Goal: Information Seeking & Learning: Learn about a topic

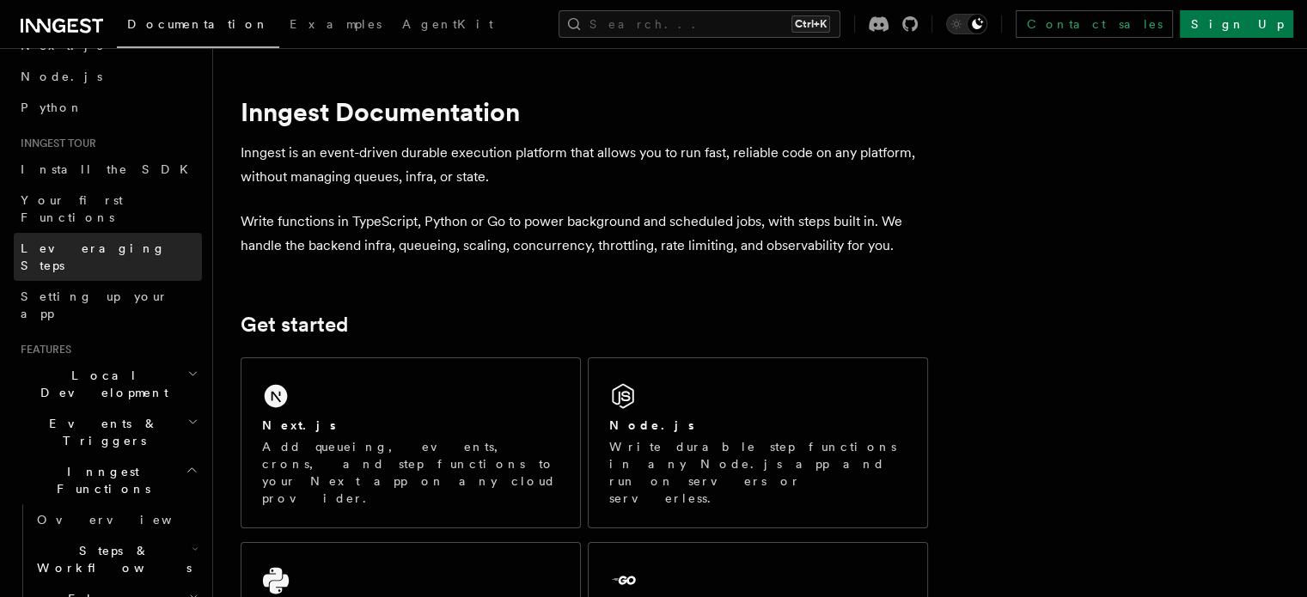
scroll to position [258, 0]
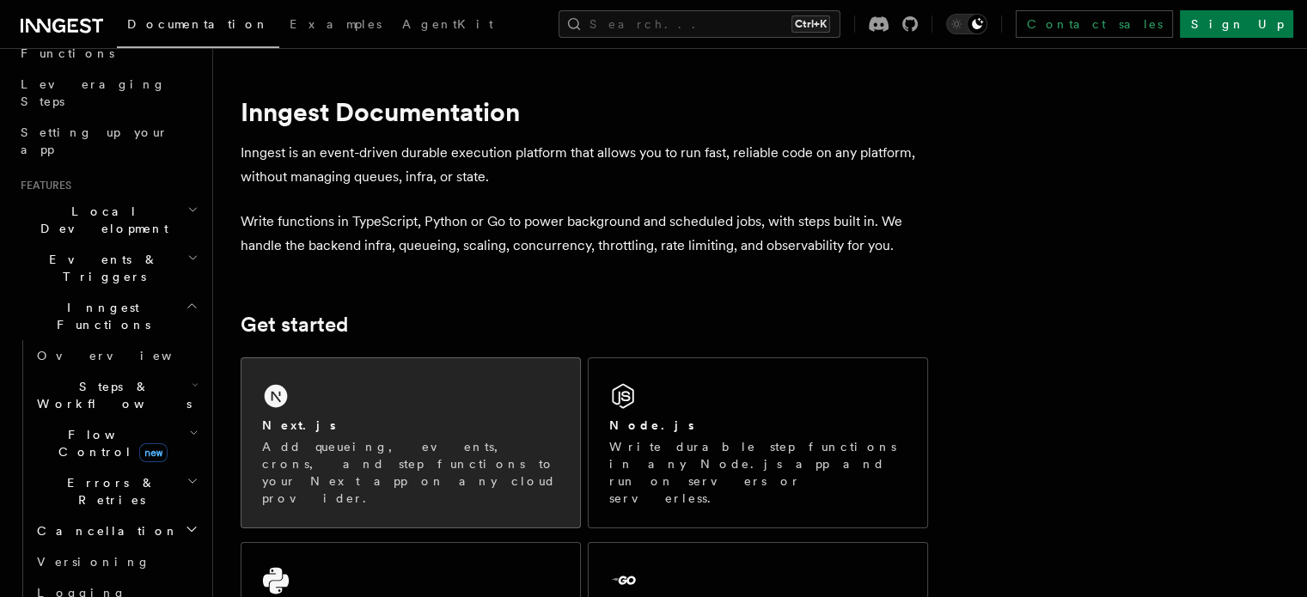
click at [392, 415] on div "Next.js Add queueing, events, crons, and step functions to your Next app on any…" at bounding box center [411, 442] width 339 height 169
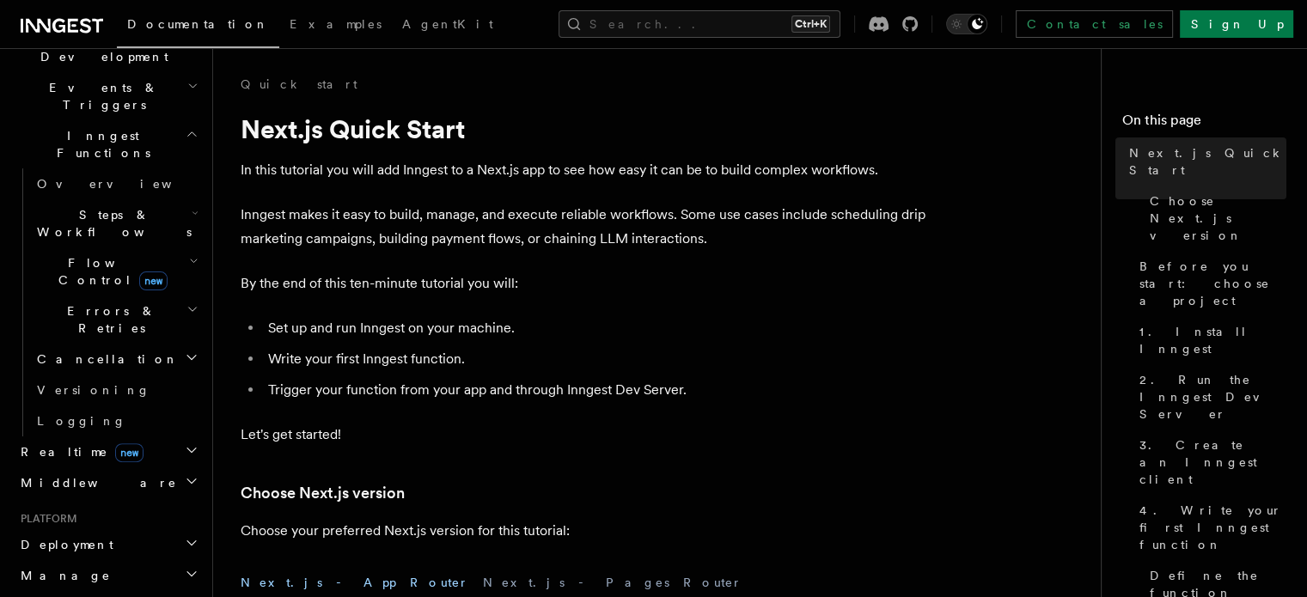
scroll to position [516, 0]
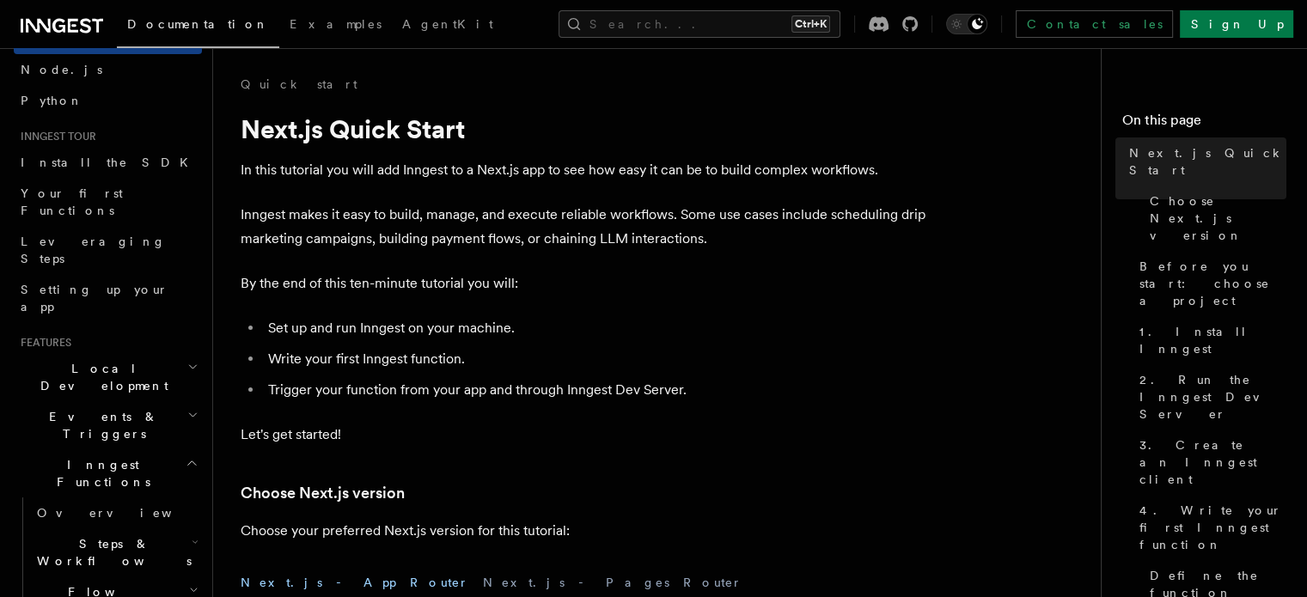
scroll to position [258, 0]
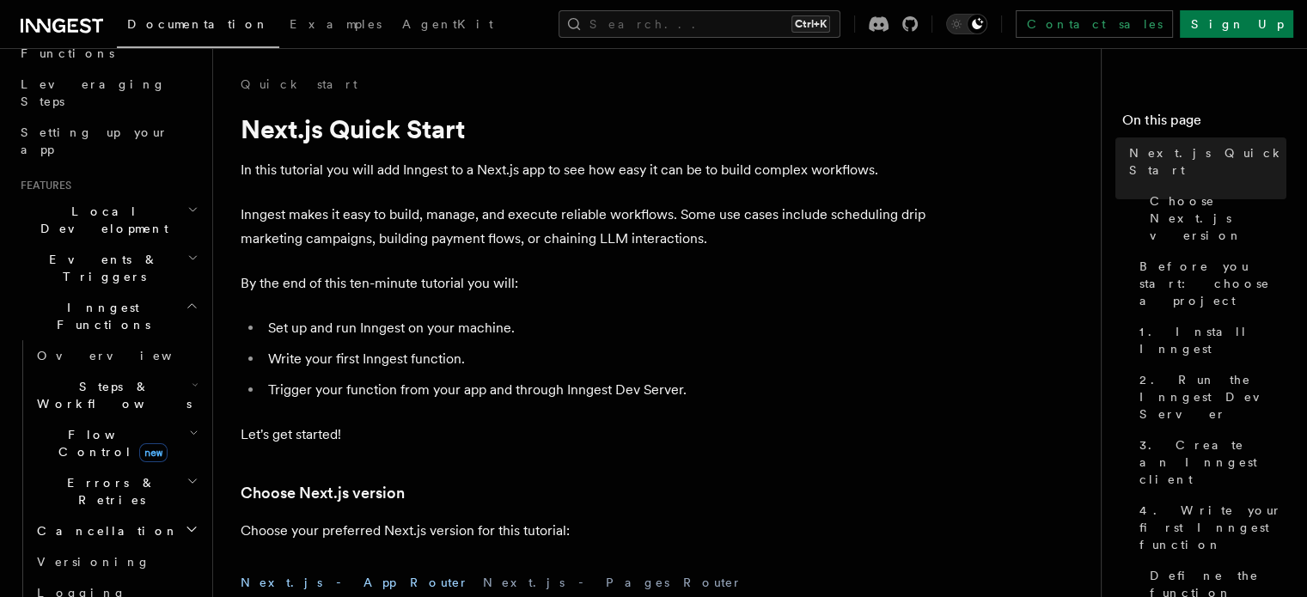
click at [164, 371] on h2 "Steps & Workflows" at bounding box center [116, 395] width 172 height 48
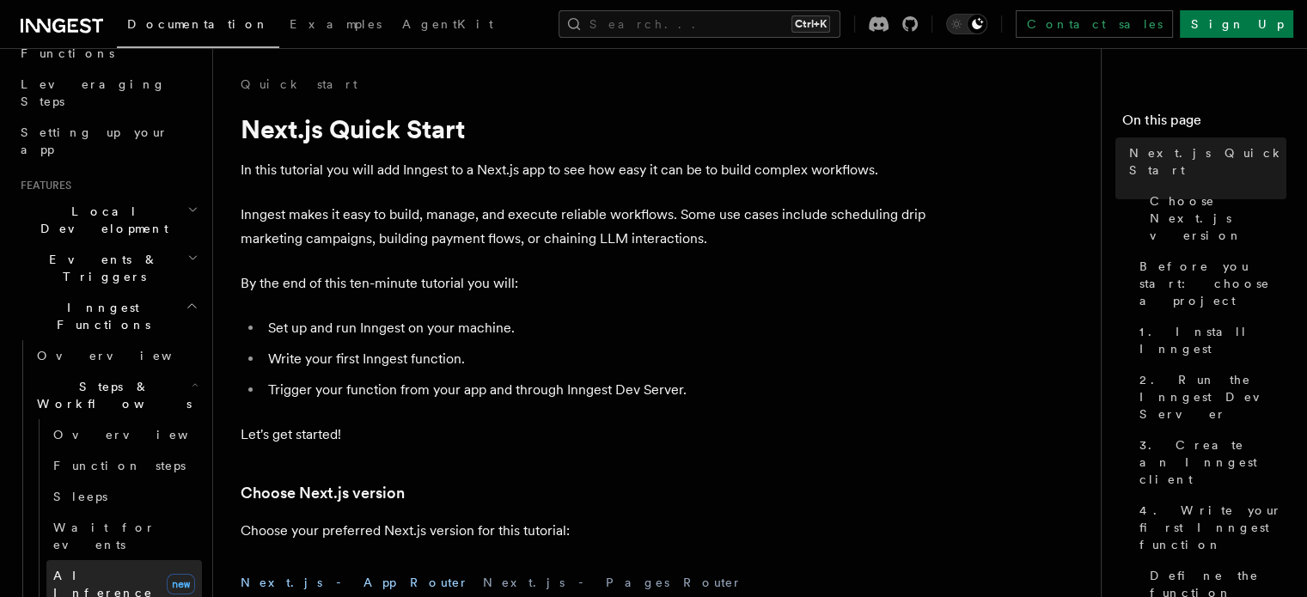
click at [140, 560] on link "AI Inference new" at bounding box center [124, 584] width 156 height 48
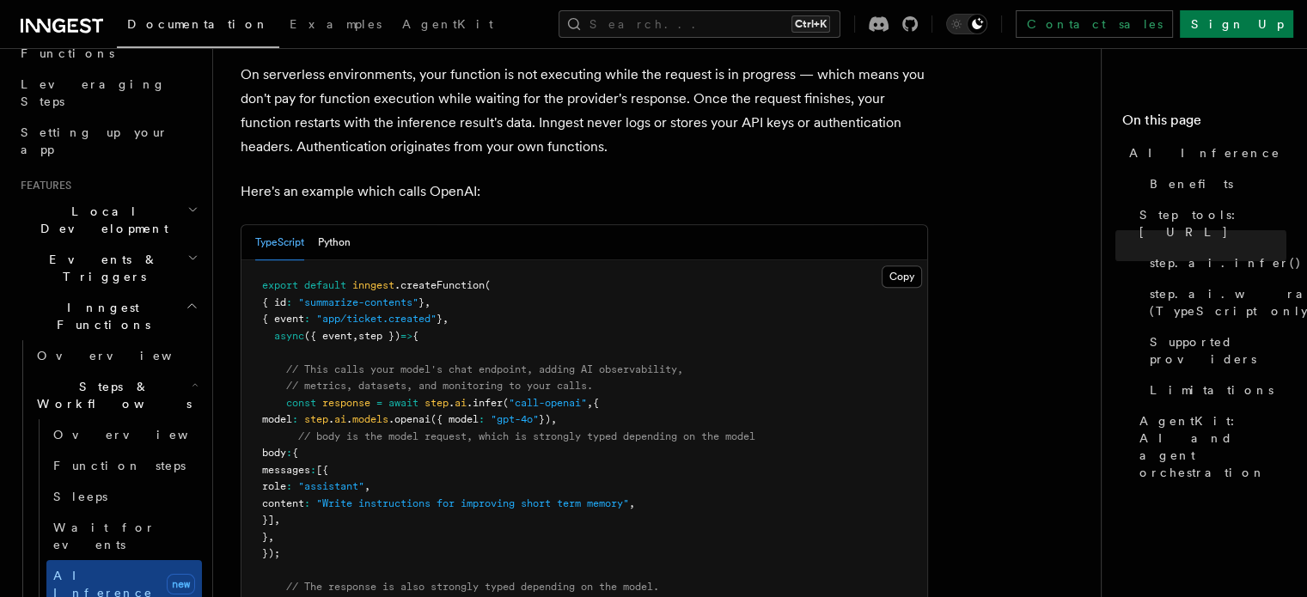
scroll to position [859, 0]
click at [345, 225] on button "Python" at bounding box center [334, 242] width 33 height 35
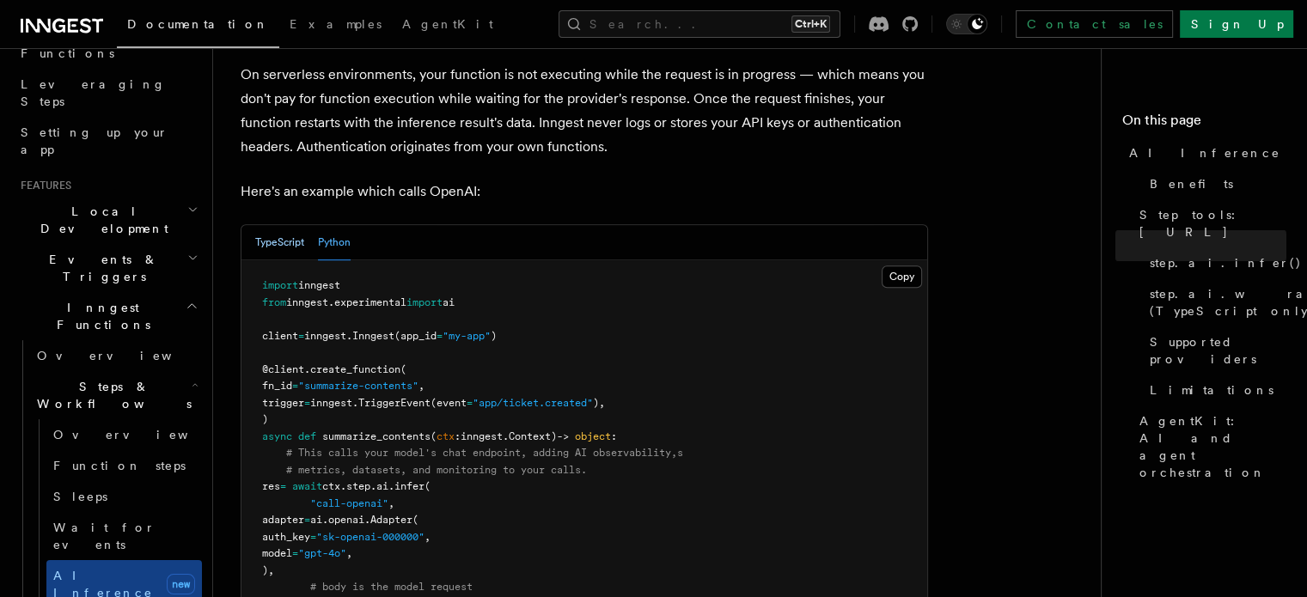
click at [301, 225] on button "TypeScript" at bounding box center [279, 242] width 49 height 35
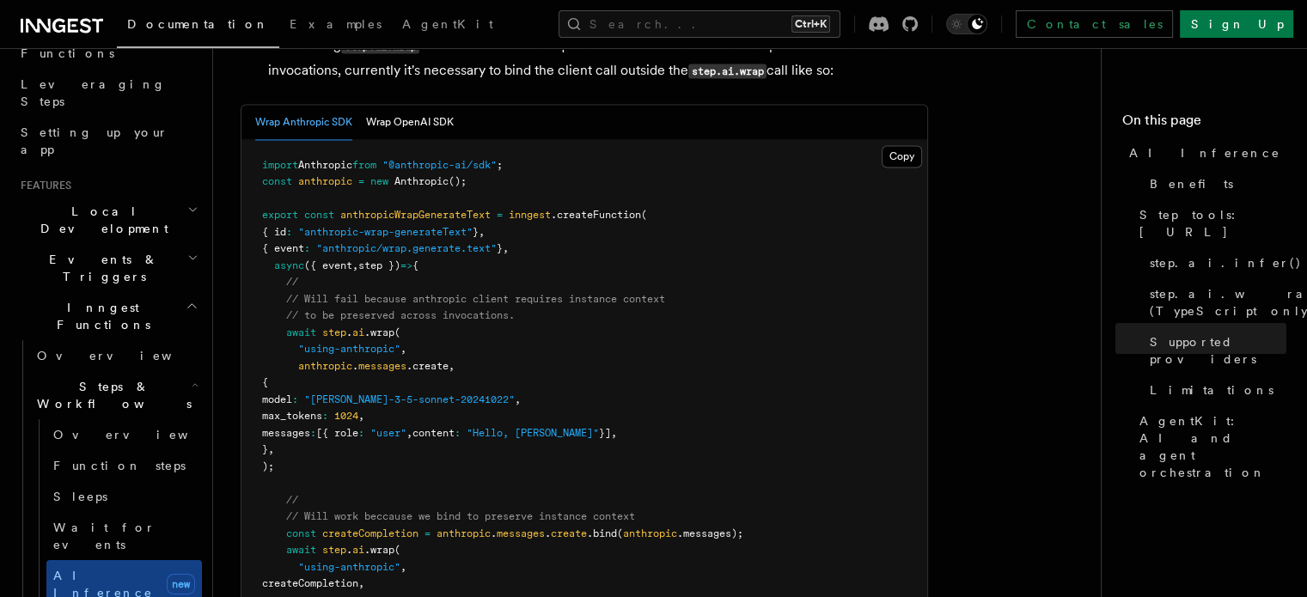
scroll to position [2492, 0]
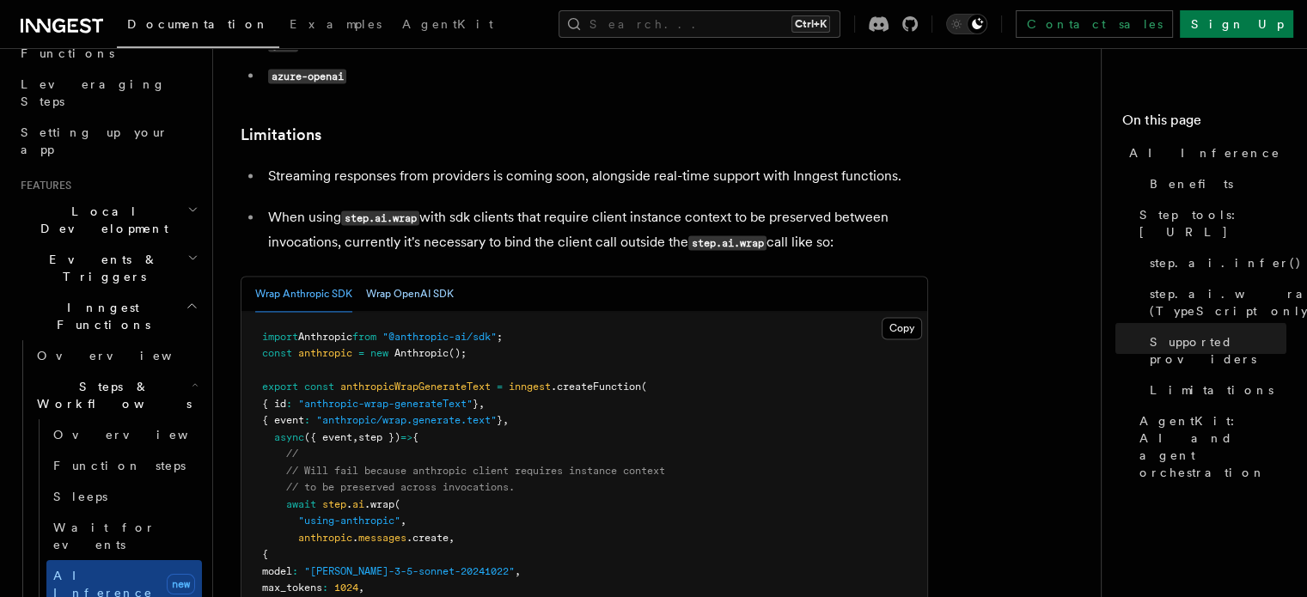
click at [419, 277] on button "Wrap OpenAI SDK" at bounding box center [410, 294] width 88 height 35
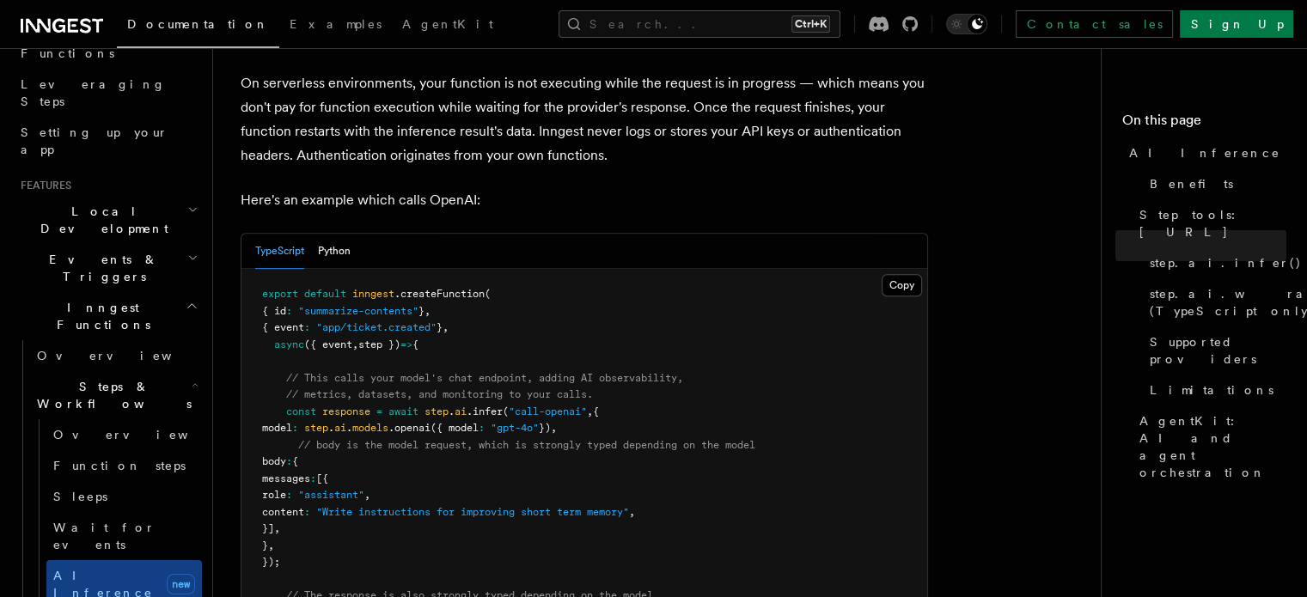
scroll to position [688, 0]
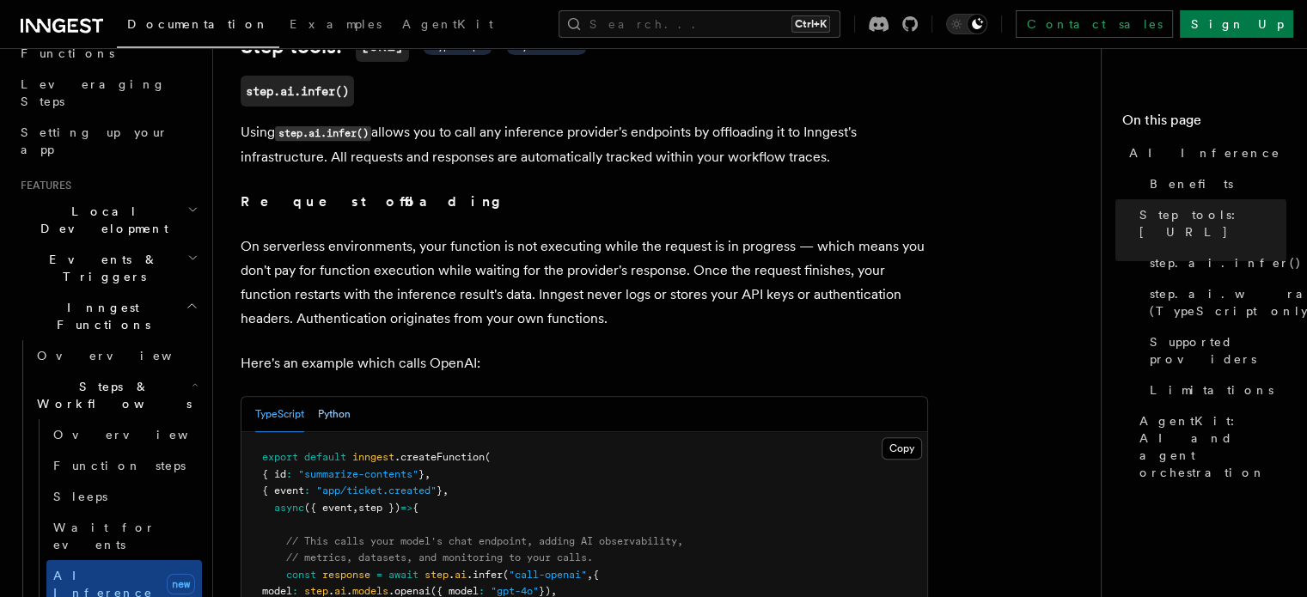
click at [341, 397] on button "Python" at bounding box center [334, 414] width 33 height 35
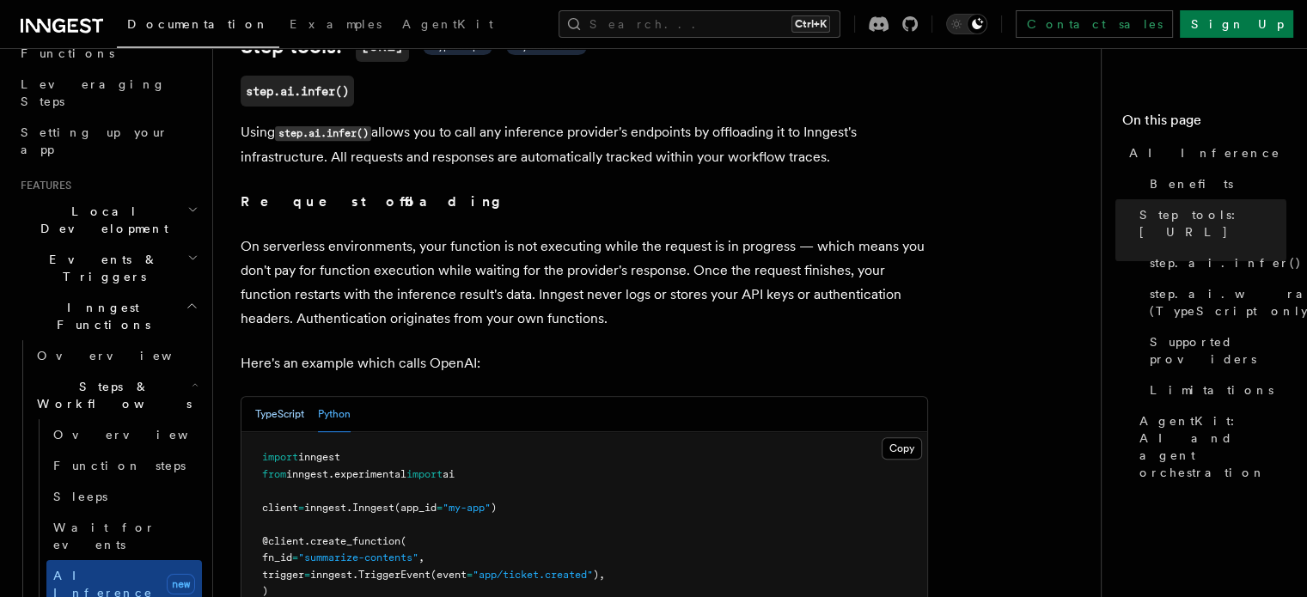
click at [302, 397] on button "TypeScript" at bounding box center [279, 414] width 49 height 35
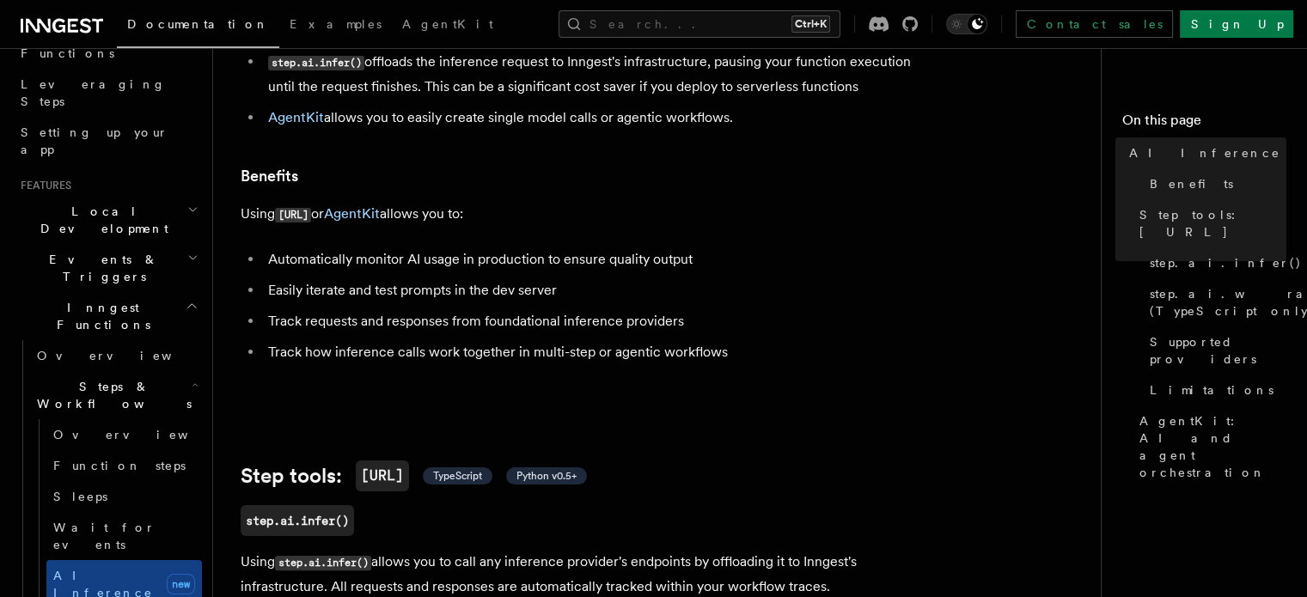
scroll to position [602, 0]
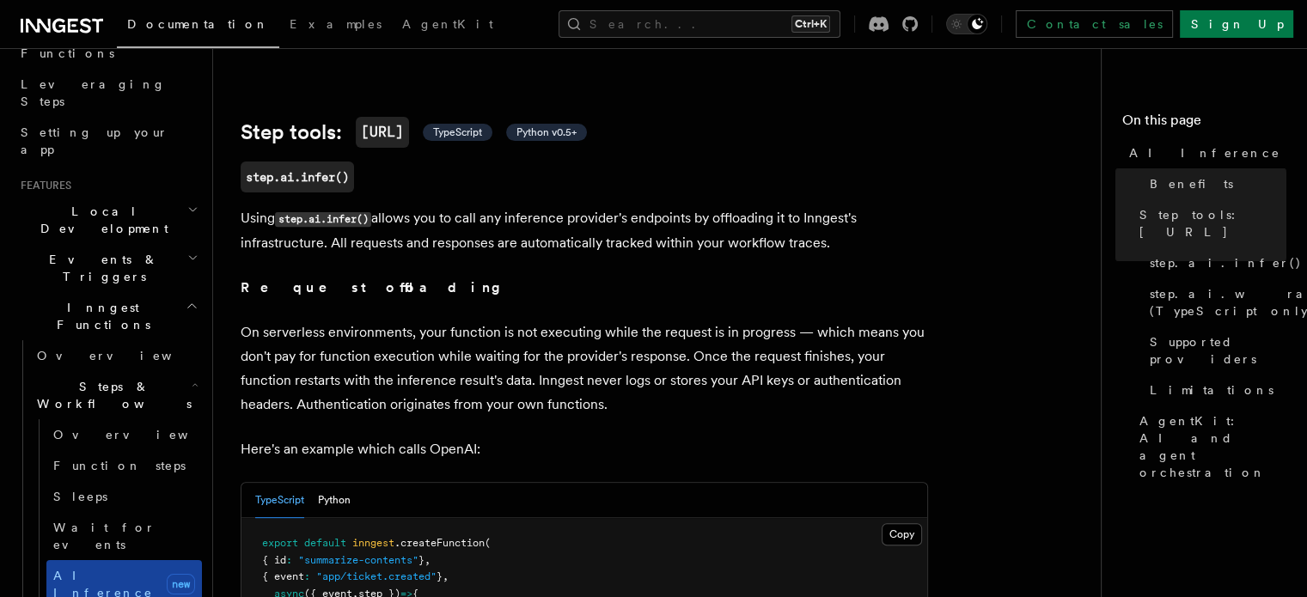
click at [106, 569] on span "AI Inference" at bounding box center [103, 584] width 100 height 31
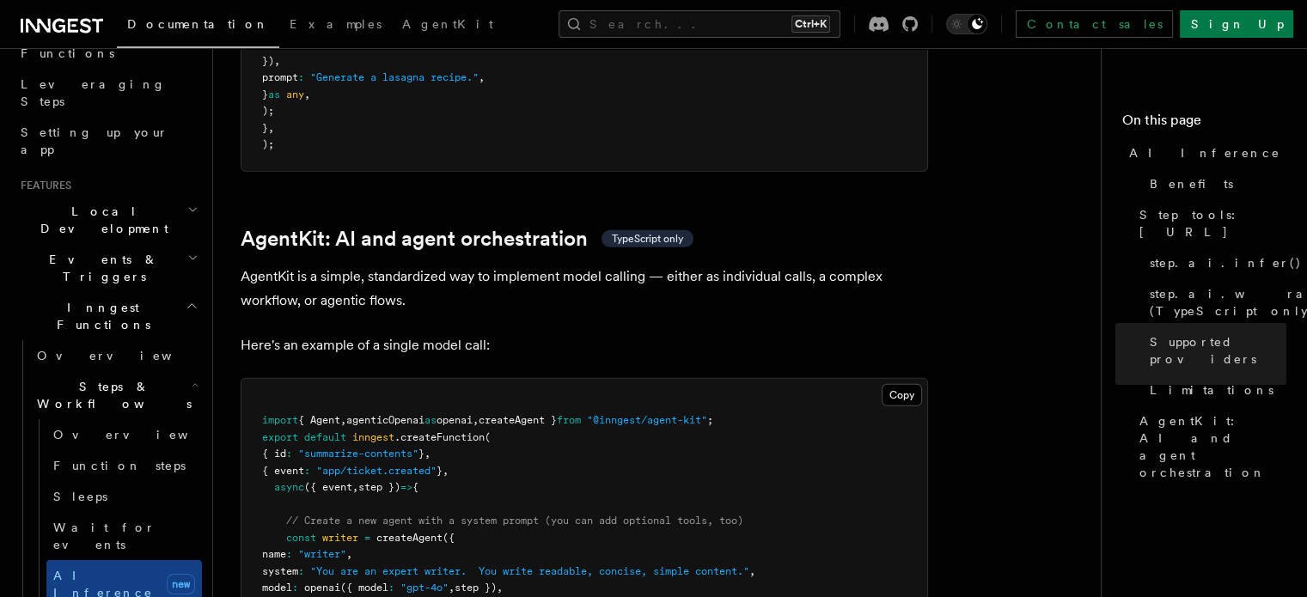
scroll to position [5157, 0]
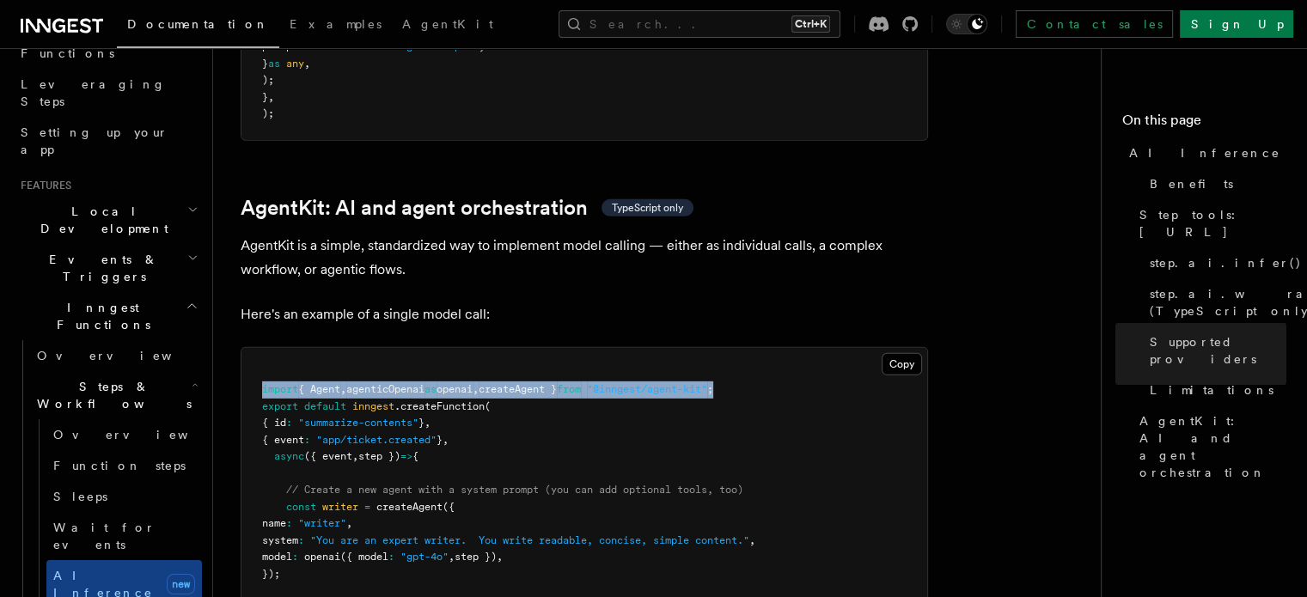
drag, startPoint x: 777, startPoint y: 319, endPoint x: 261, endPoint y: 315, distance: 515.7
click at [261, 348] on pre "import { Agent , agenticOpenai as openai , createAgent } from "@inngest/agent-k…" at bounding box center [585, 533] width 686 height 370
copy span "import { Agent , agenticOpenai as openai , createAgent } from "@inngest/agent-k…"
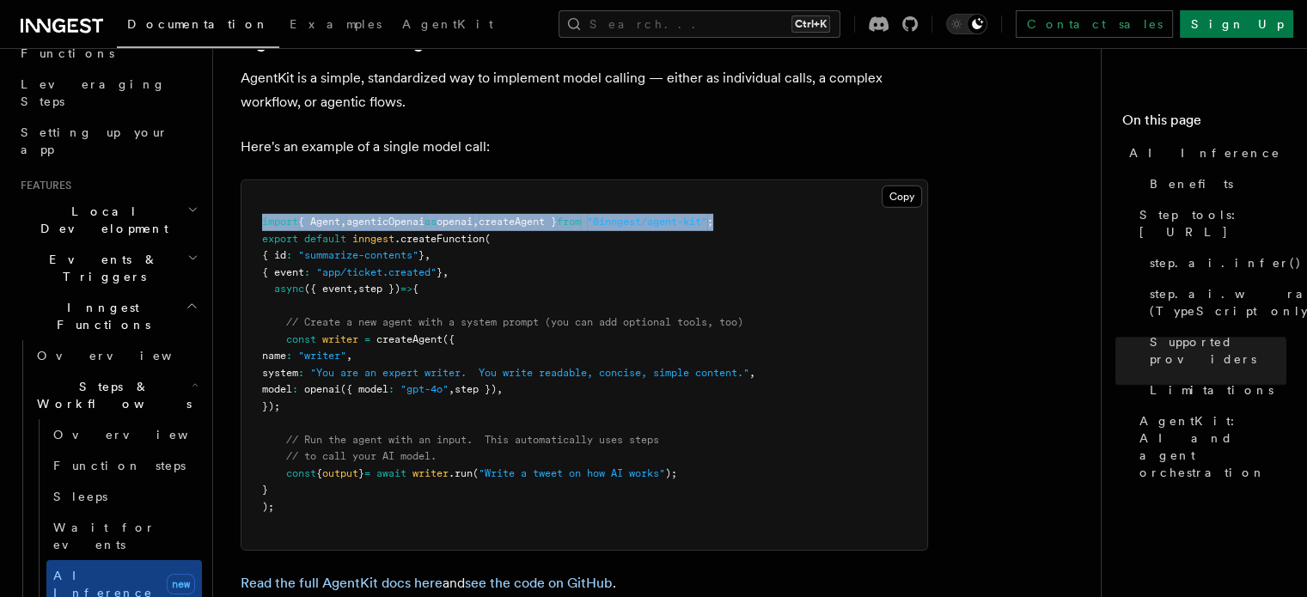
scroll to position [5329, 0]
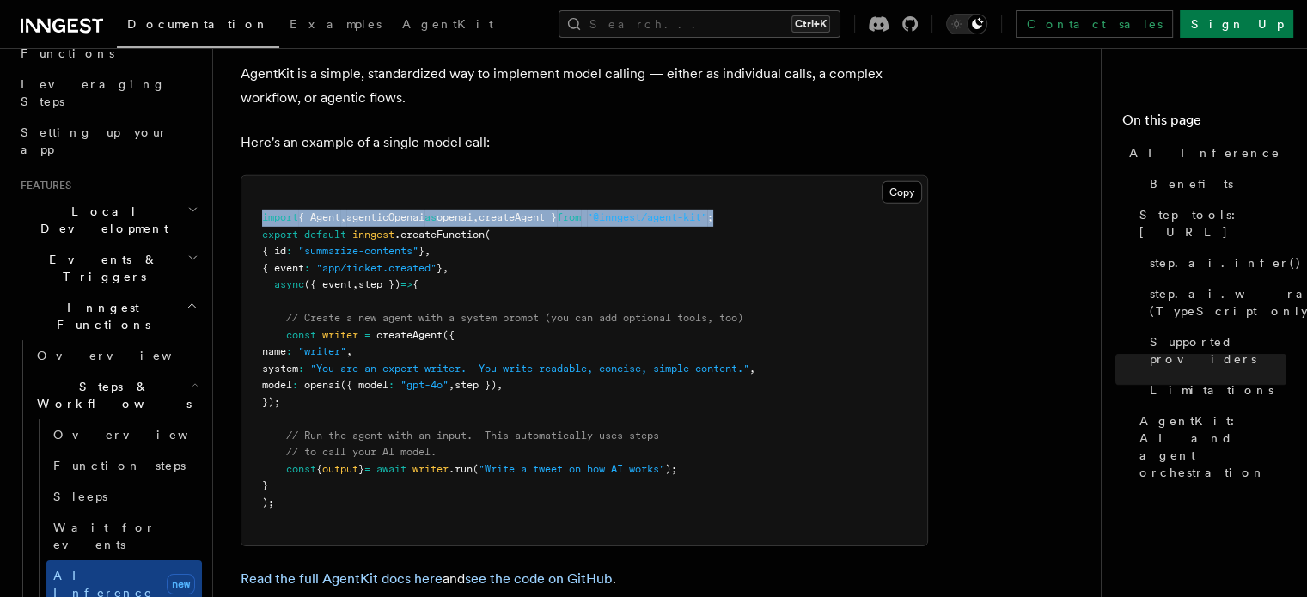
drag, startPoint x: 284, startPoint y: 260, endPoint x: 383, endPoint y: 329, distance: 120.9
click at [383, 329] on pre "import { Agent , agenticOpenai as openai , createAgent } from "@inngest/agent-k…" at bounding box center [585, 361] width 686 height 370
copy code "const writer = createAgent ({ name : "writer" , system : "You are an expert wri…"
